Goal: Register for event/course

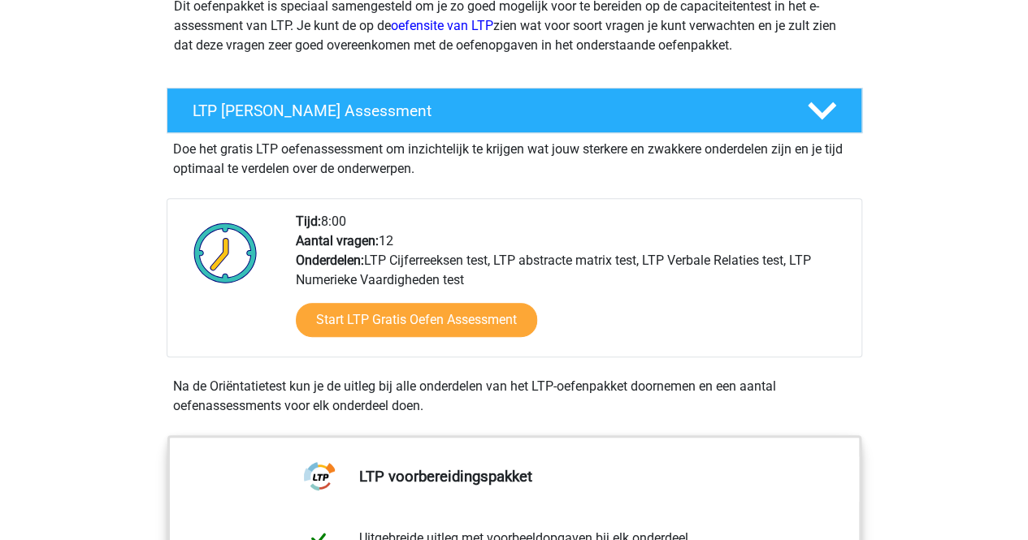
scroll to position [244, 0]
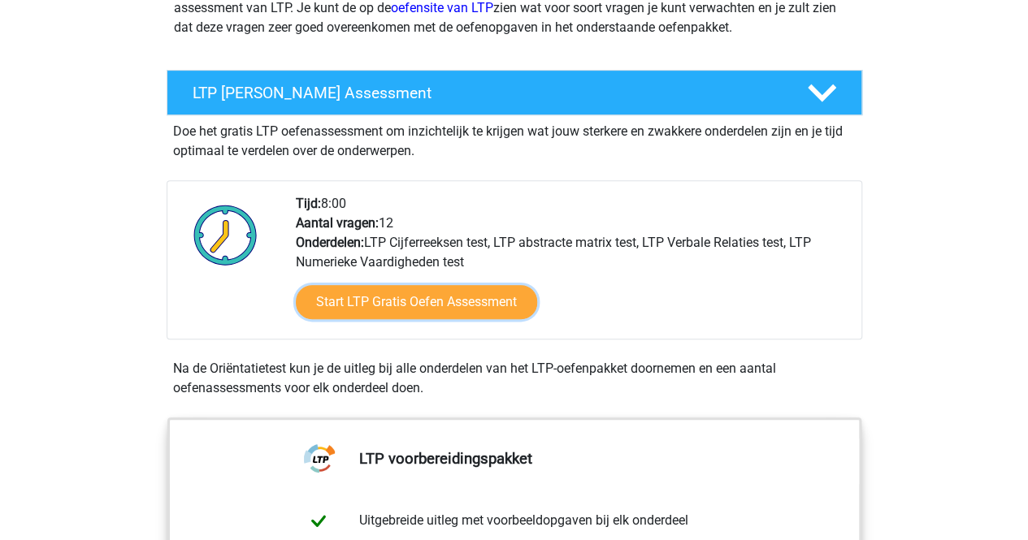
click at [376, 299] on link "Start LTP Gratis Oefen Assessment" at bounding box center [416, 302] width 241 height 34
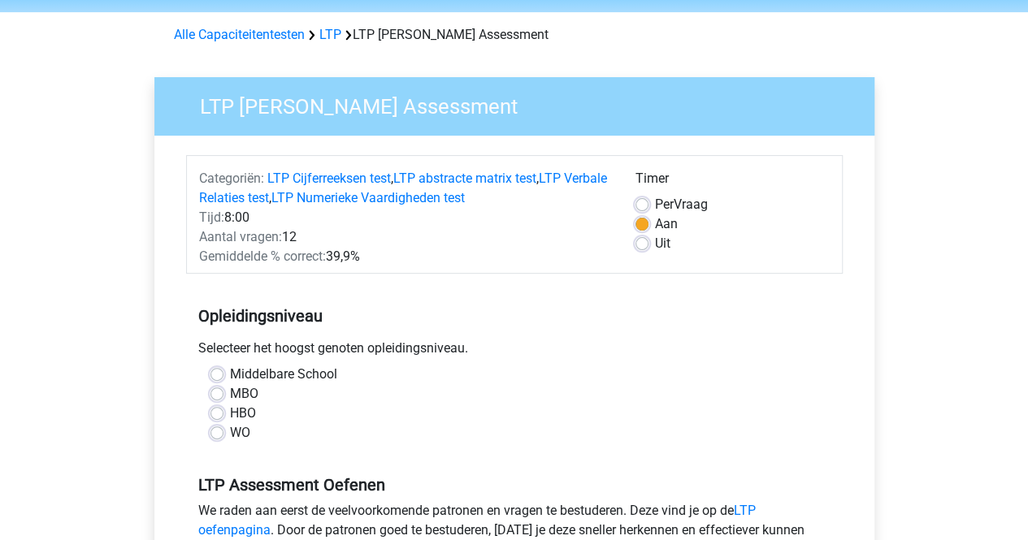
scroll to position [81, 0]
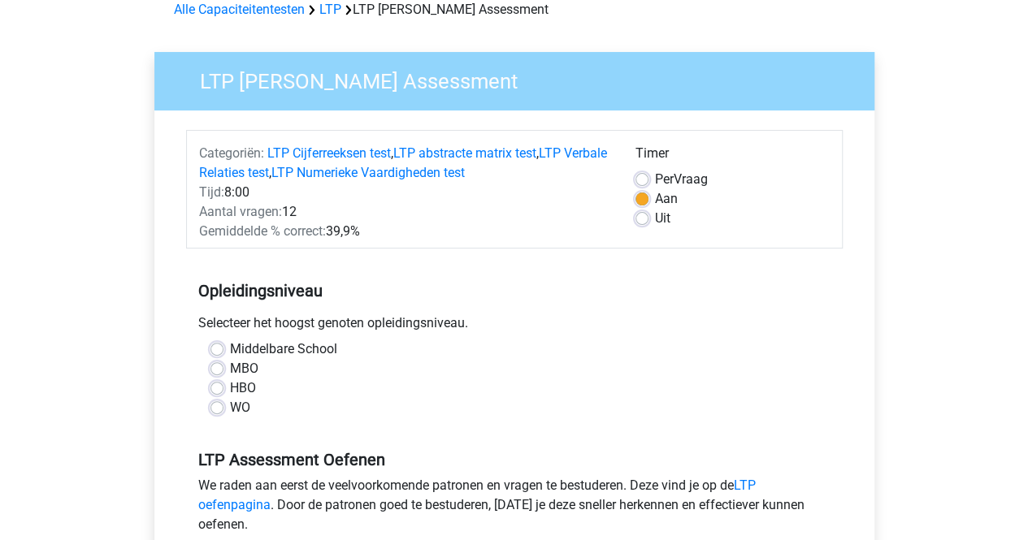
click at [244, 393] on label "HBO" at bounding box center [243, 389] width 26 height 20
click at [224, 393] on input "HBO" at bounding box center [217, 387] width 13 height 16
radio input "true"
click at [239, 397] on label "HBO" at bounding box center [243, 389] width 26 height 20
click at [224, 395] on input "HBO" at bounding box center [217, 387] width 13 height 16
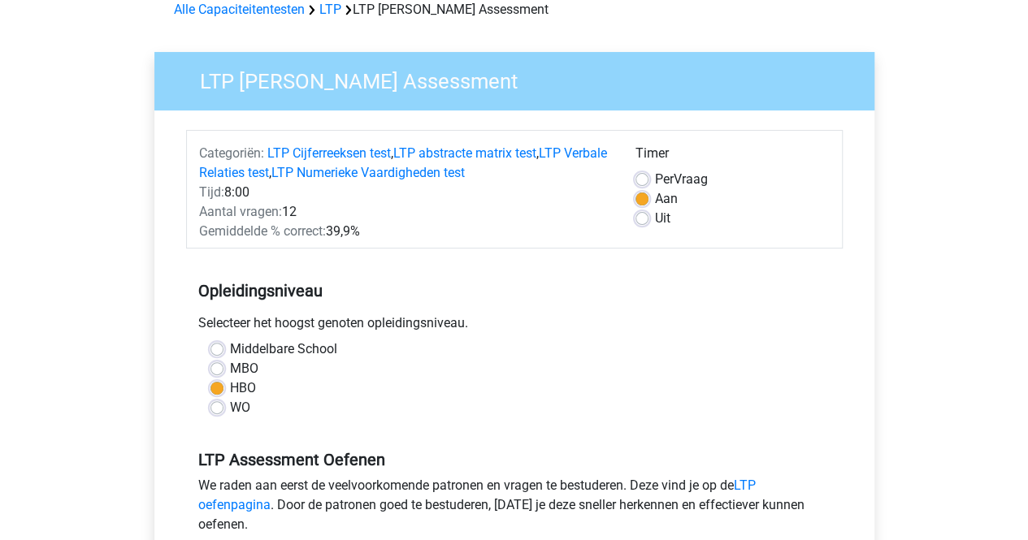
click at [236, 402] on label "WO" at bounding box center [240, 408] width 20 height 20
click at [224, 402] on input "WO" at bounding box center [217, 406] width 13 height 16
radio input "true"
click at [236, 402] on label "WO" at bounding box center [240, 408] width 20 height 20
click at [224, 402] on input "WO" at bounding box center [217, 406] width 13 height 16
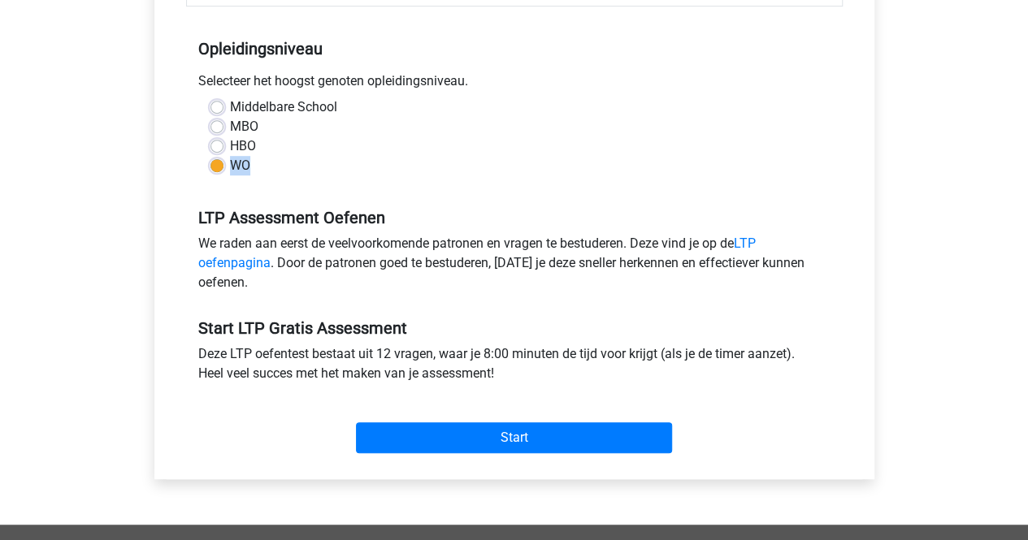
scroll to position [325, 0]
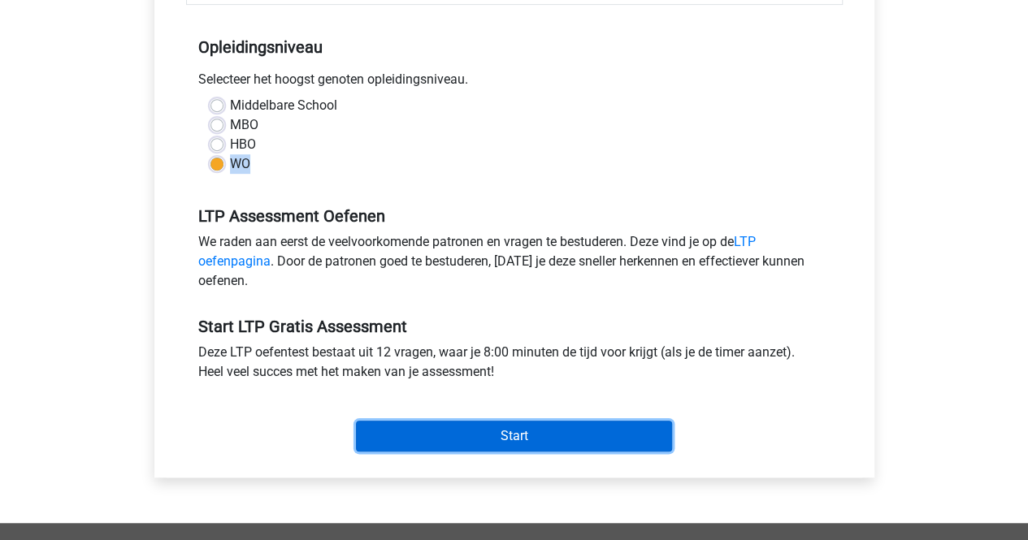
click at [462, 428] on input "Start" at bounding box center [514, 436] width 316 height 31
